Goal: Task Accomplishment & Management: Manage account settings

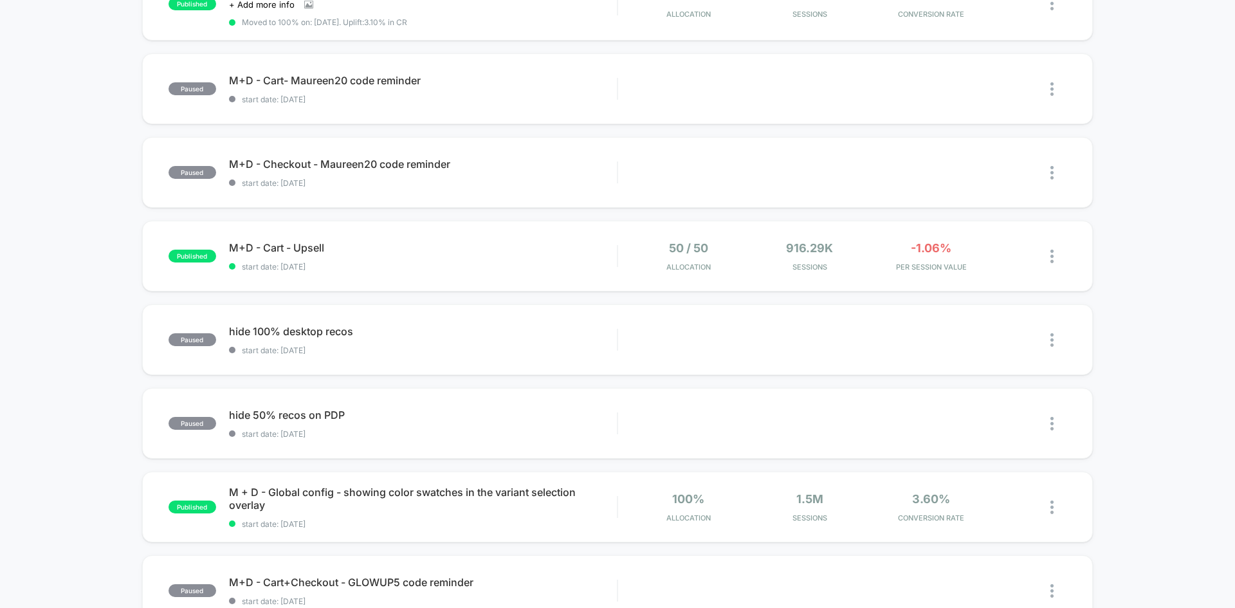
scroll to position [258, 0]
click at [126, 441] on div "published PDP - Show vs Hide Estimated Delivery Date start date: [DATE] 50 / 50…" at bounding box center [617, 412] width 1235 height 1061
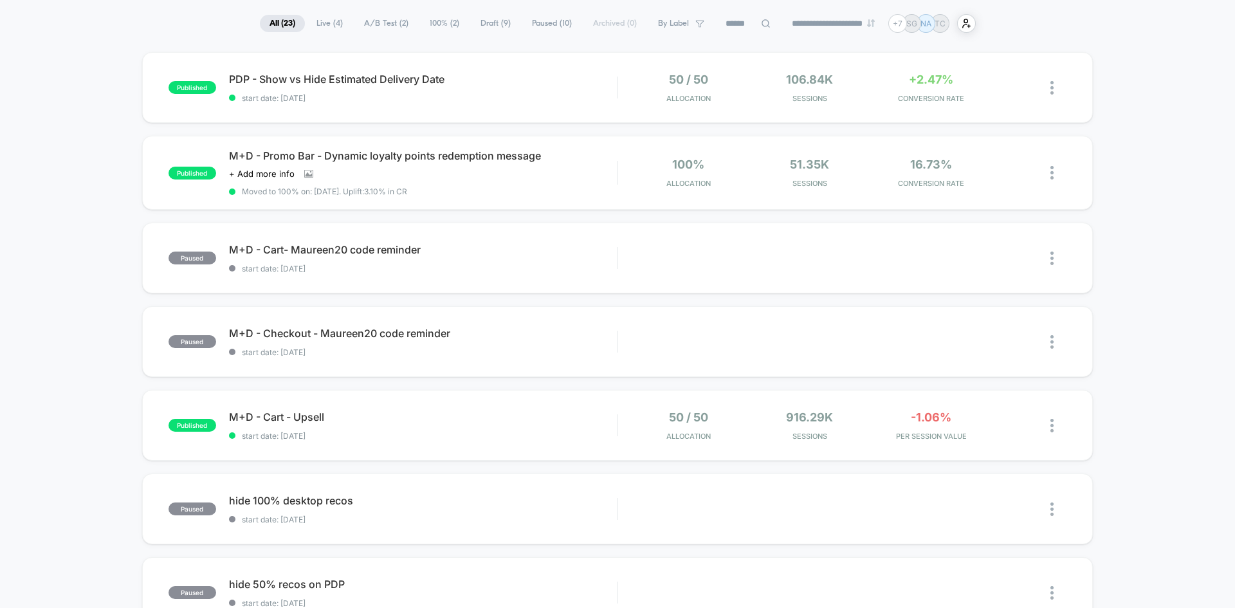
scroll to position [0, 0]
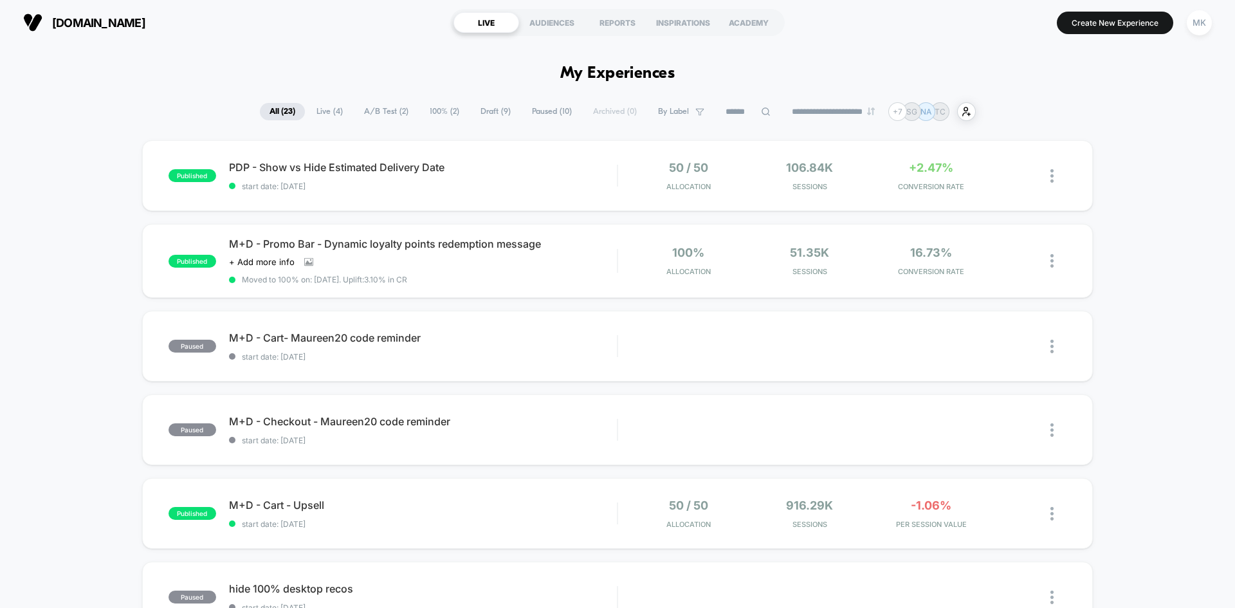
click at [600, 177] on div "PDP - Show vs Hide Estimated Delivery Date Click to edit experience details Cli…" at bounding box center [423, 176] width 388 height 30
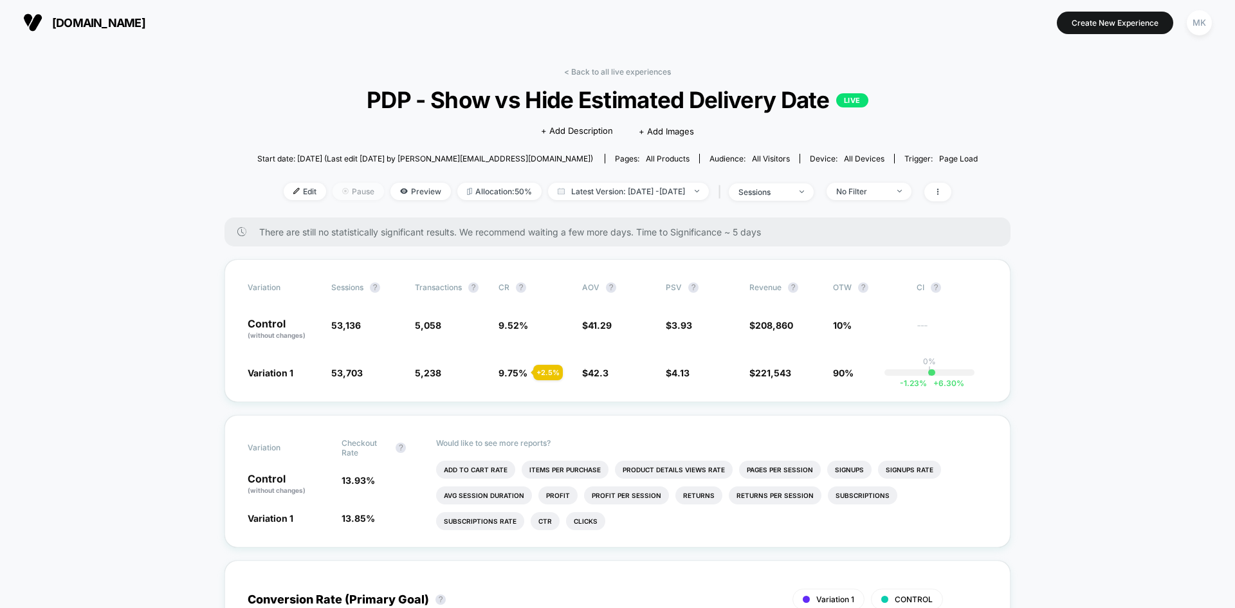
click at [339, 194] on span "Pause" at bounding box center [358, 191] width 51 height 17
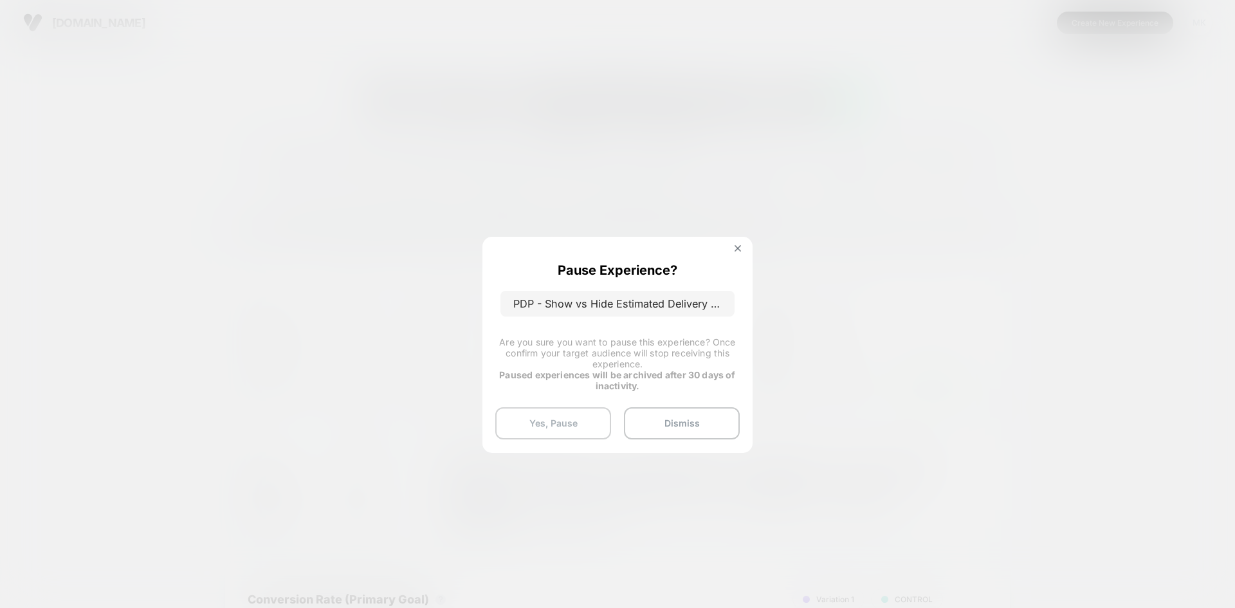
click at [576, 427] on button "Yes, Pause" at bounding box center [553, 423] width 116 height 32
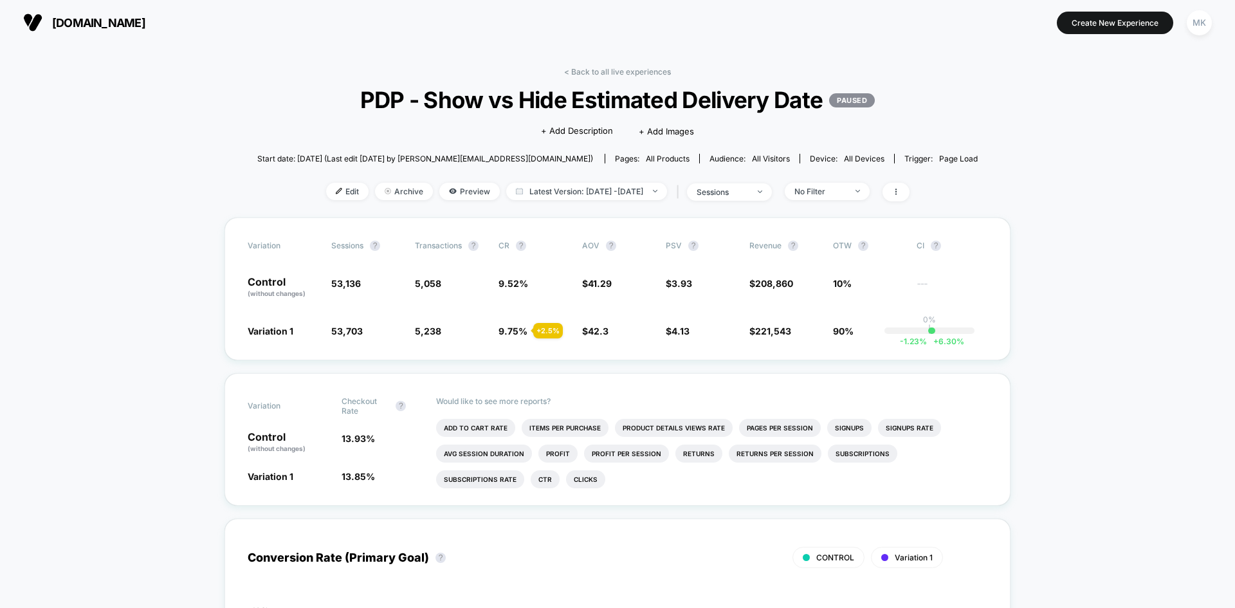
click at [571, 71] on link "< Back to all live experiences" at bounding box center [617, 72] width 107 height 10
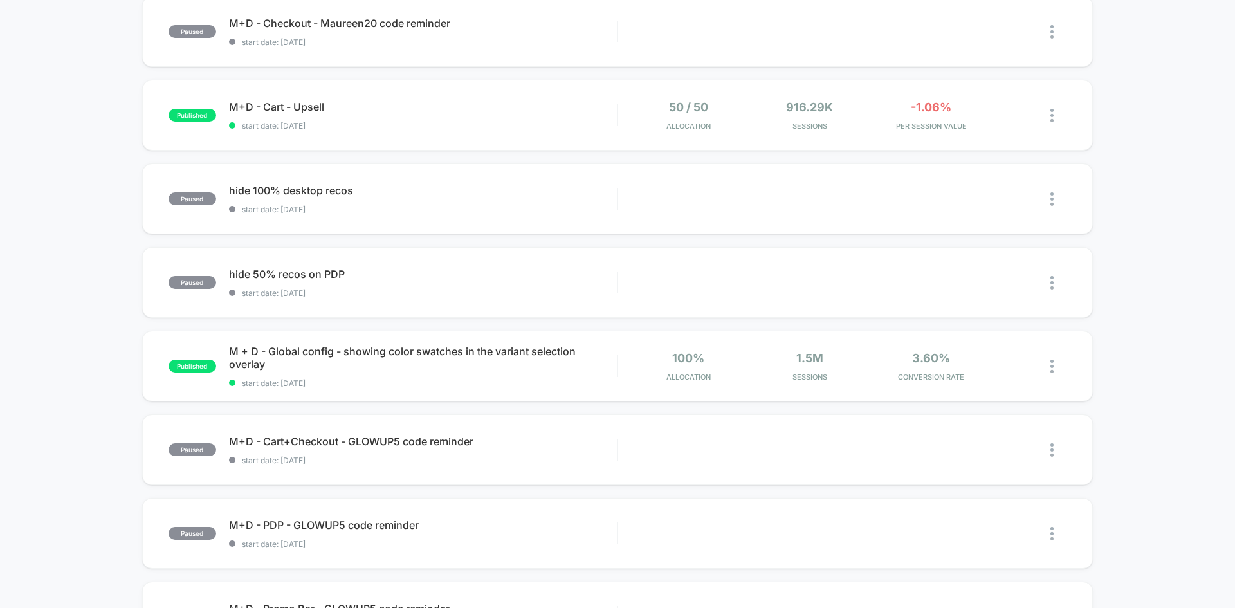
scroll to position [407, 0]
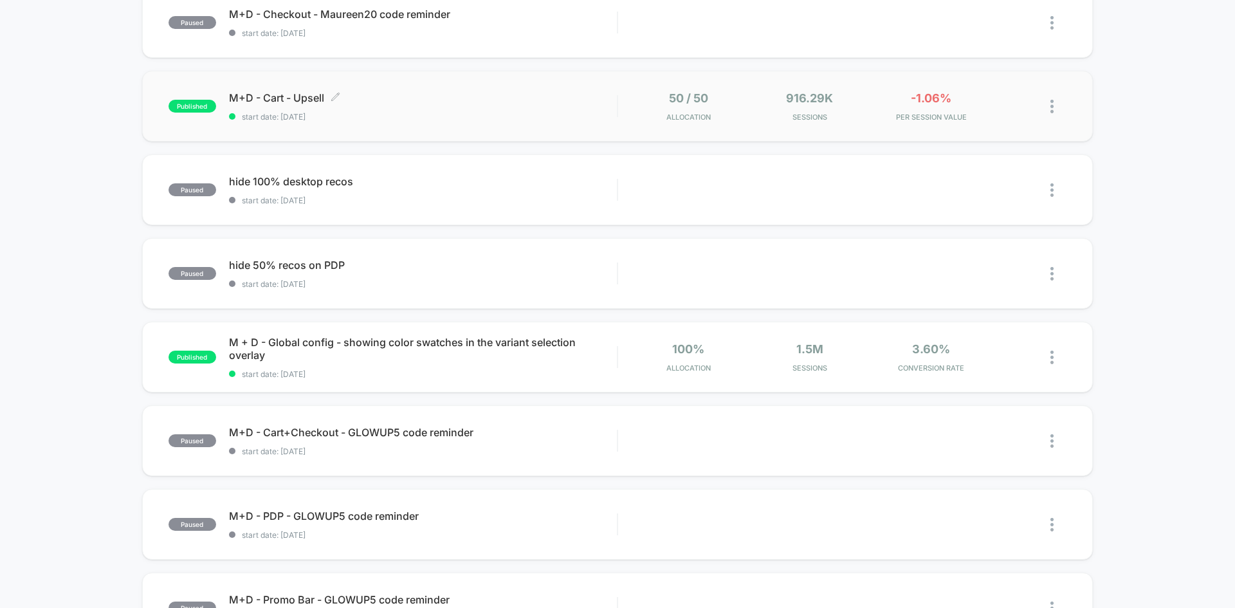
click at [490, 98] on span "M+D - Cart - Upsell Click to edit experience details" at bounding box center [423, 97] width 388 height 13
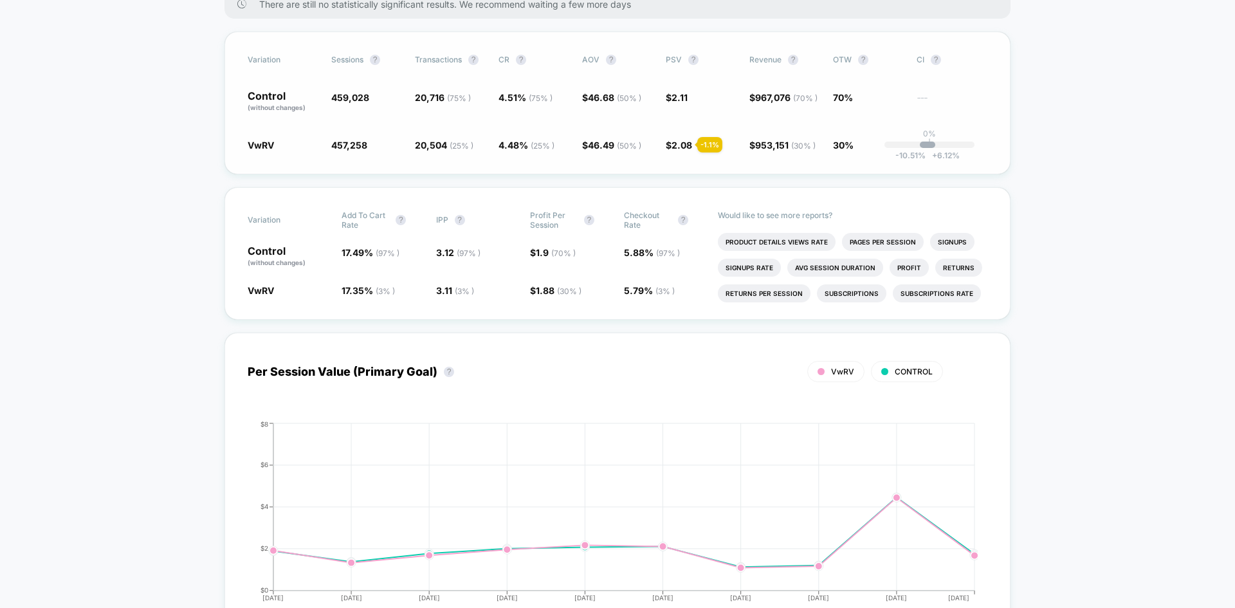
scroll to position [608, 0]
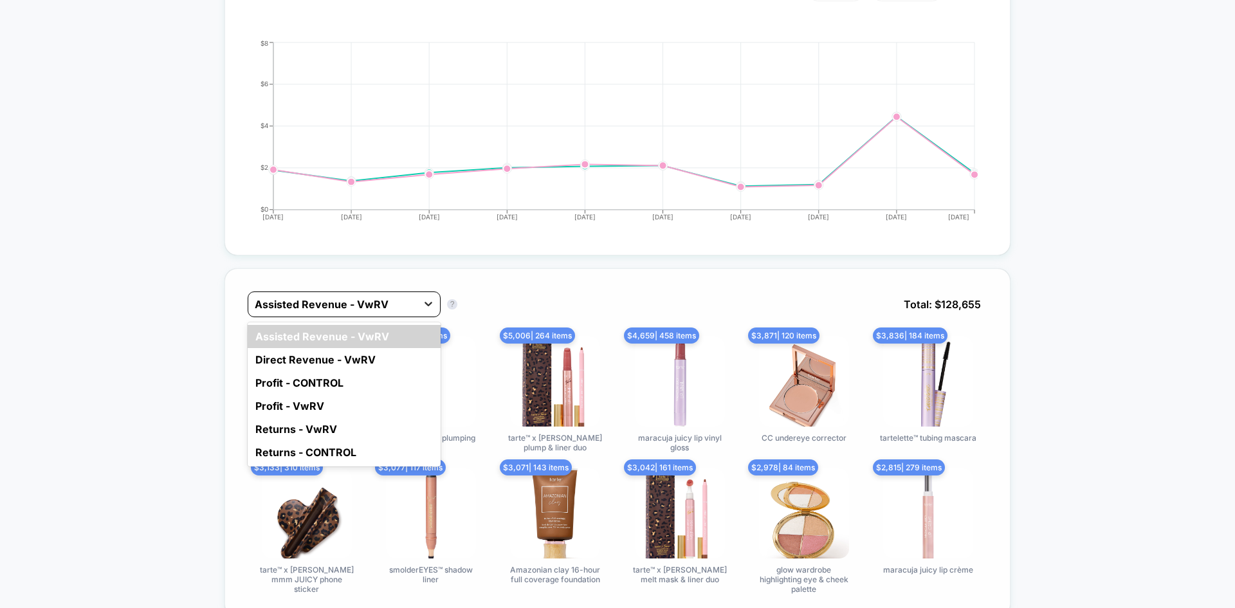
click at [420, 311] on div at bounding box center [428, 303] width 23 height 23
click at [396, 348] on div "Direct Revenue - VwRV" at bounding box center [344, 359] width 193 height 23
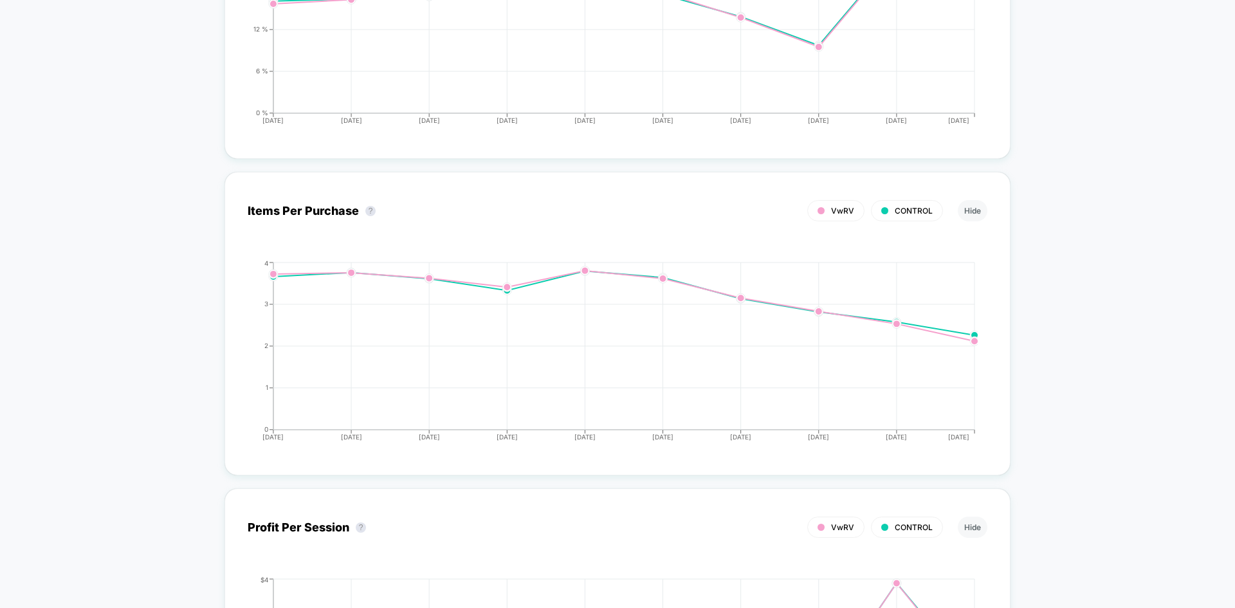
scroll to position [1710, 0]
click at [49, 308] on div "< Back to all live experiences M+D - Cart - Upsell LIVE Click to edit experienc…" at bounding box center [617, 391] width 1235 height 4113
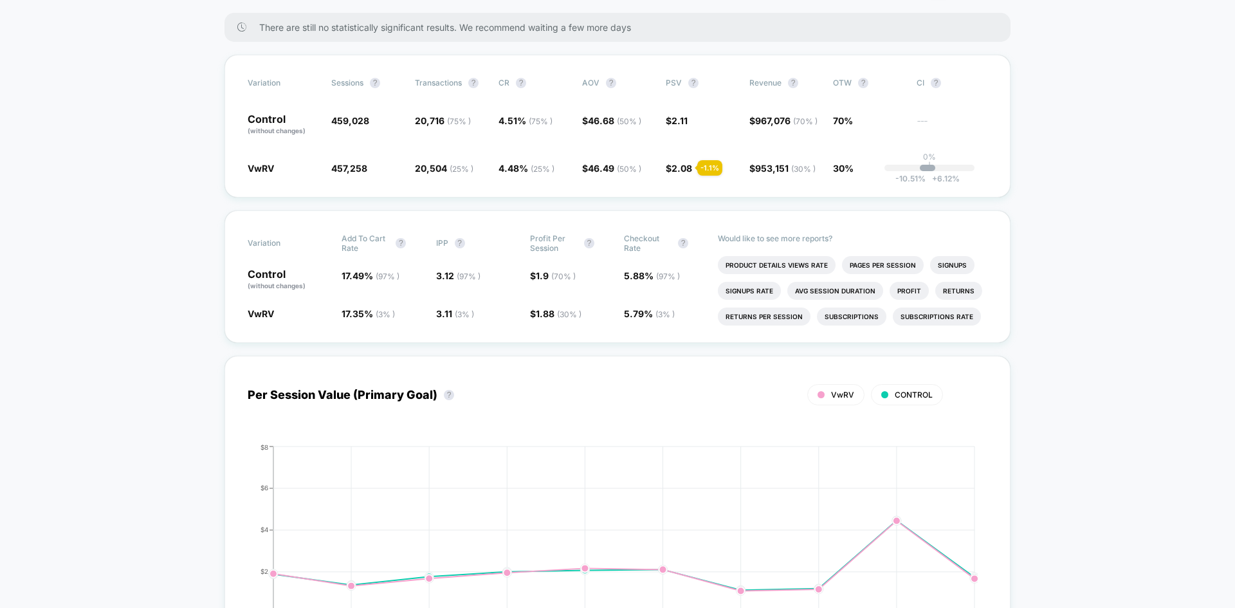
scroll to position [0, 0]
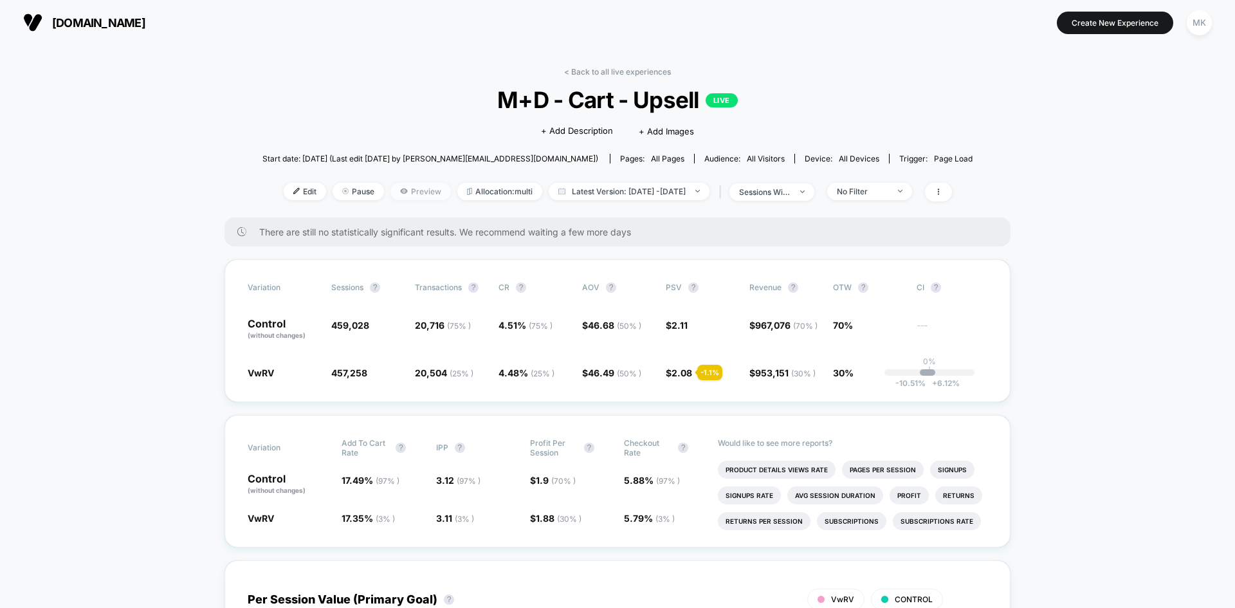
click at [395, 190] on span "Preview" at bounding box center [420, 191] width 60 height 17
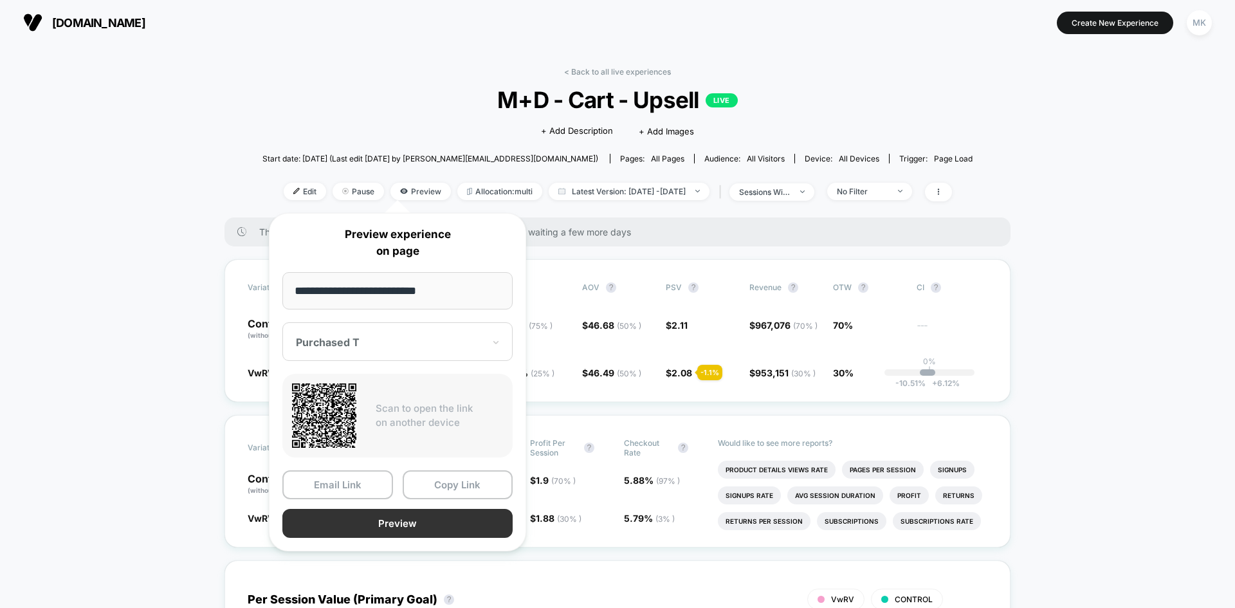
click at [391, 533] on button "Preview" at bounding box center [397, 523] width 230 height 29
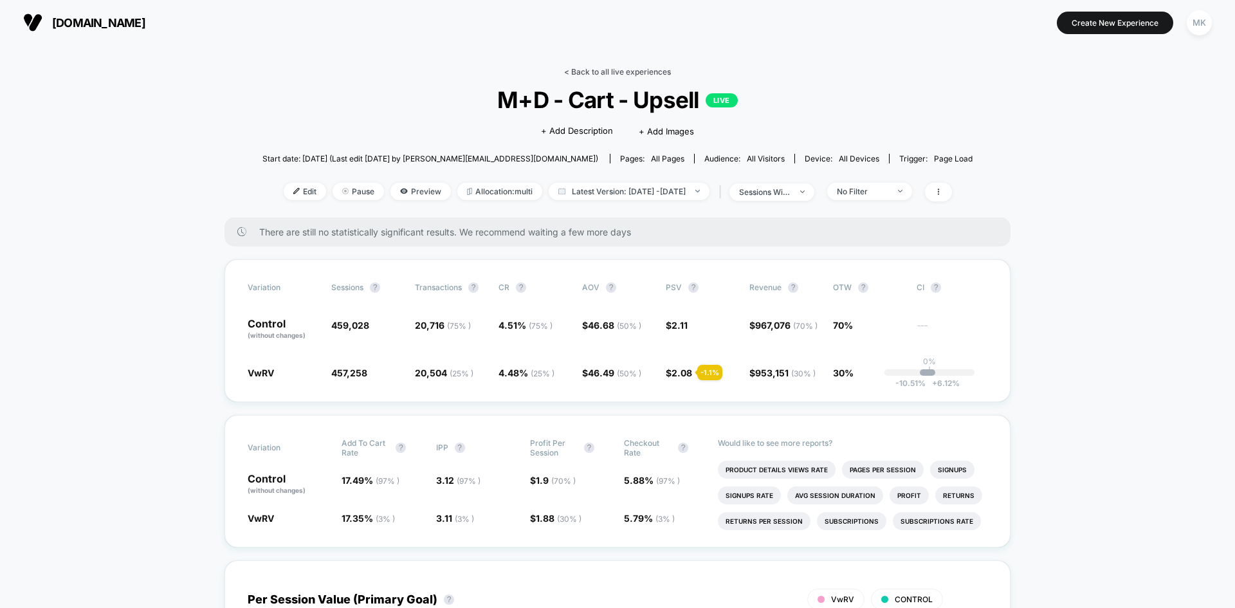
click at [579, 73] on link "< Back to all live experiences" at bounding box center [617, 72] width 107 height 10
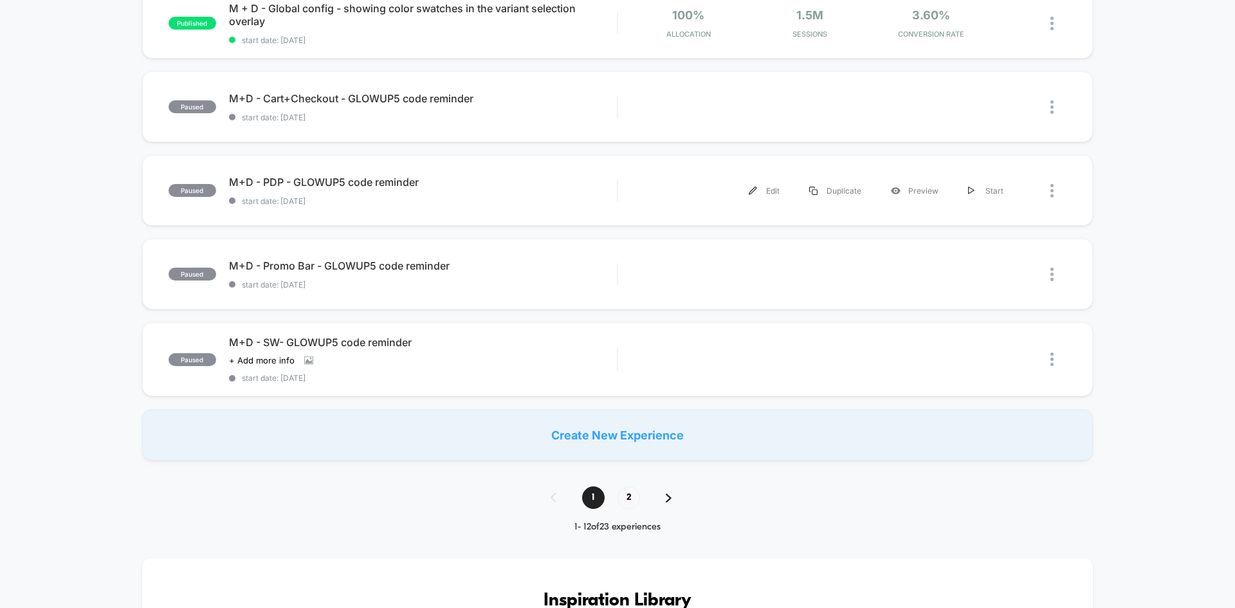
scroll to position [762, 0]
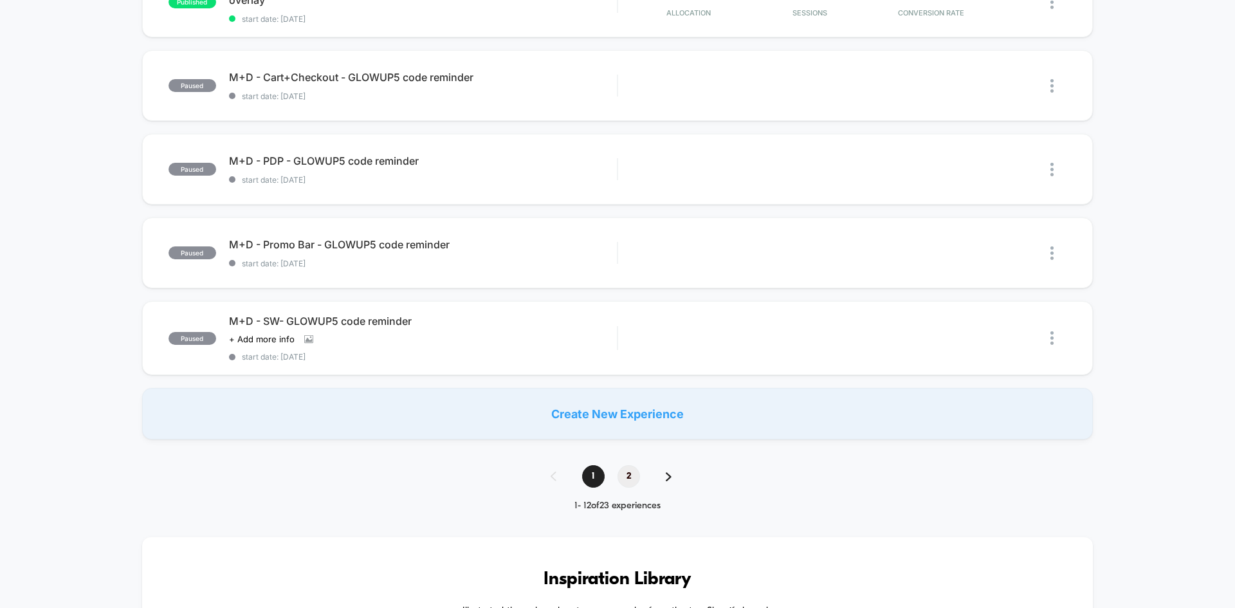
click at [634, 477] on span "2" at bounding box center [628, 476] width 23 height 23
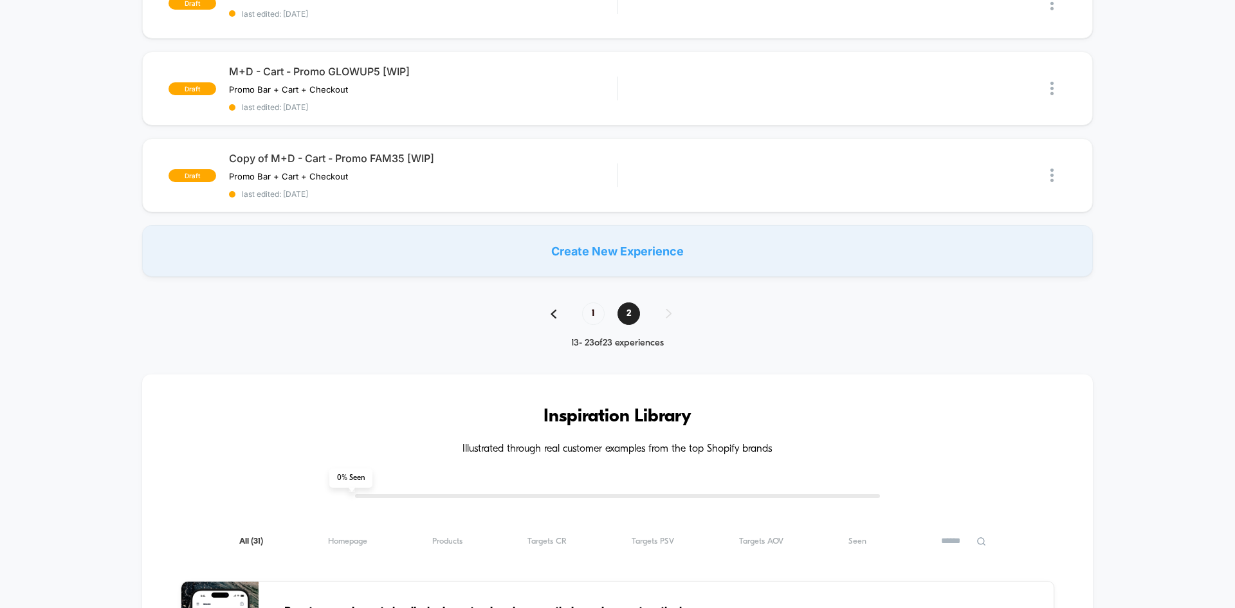
scroll to position [858, 0]
click at [595, 311] on span "1" at bounding box center [593, 313] width 23 height 23
